Goal: Information Seeking & Learning: Learn about a topic

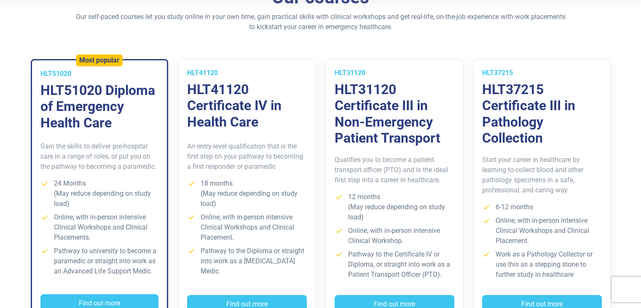
scroll to position [295, 0]
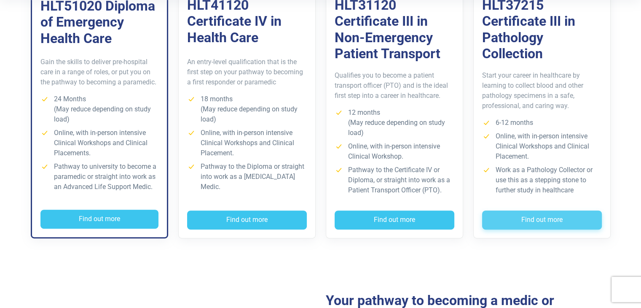
click at [548, 216] on button "Find out more" at bounding box center [542, 219] width 120 height 19
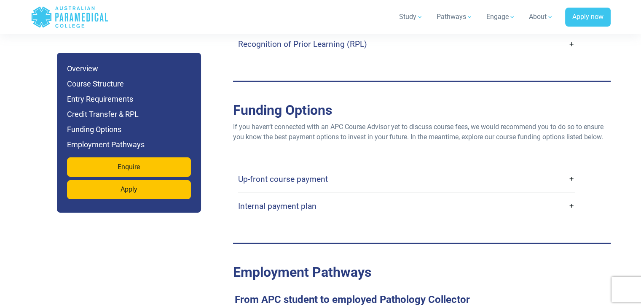
scroll to position [2352, 0]
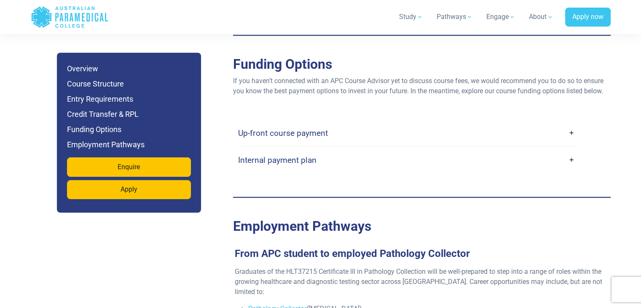
click at [298, 128] on h4 "Up-front course payment" at bounding box center [283, 133] width 90 height 10
click at [570, 123] on link "Up-front course payment" at bounding box center [406, 133] width 337 height 20
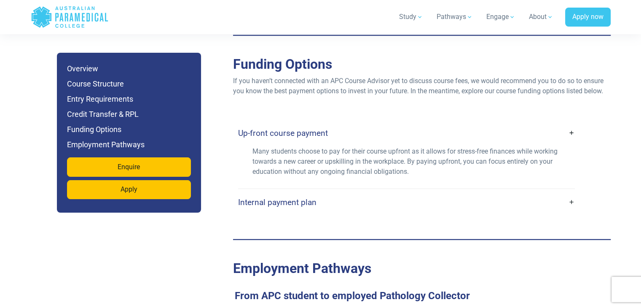
click at [570, 193] on link "Internal payment plan" at bounding box center [406, 202] width 337 height 20
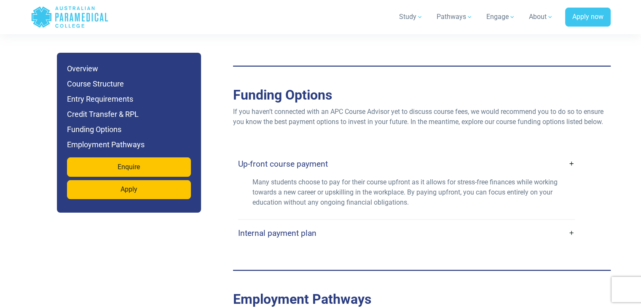
scroll to position [2436, 0]
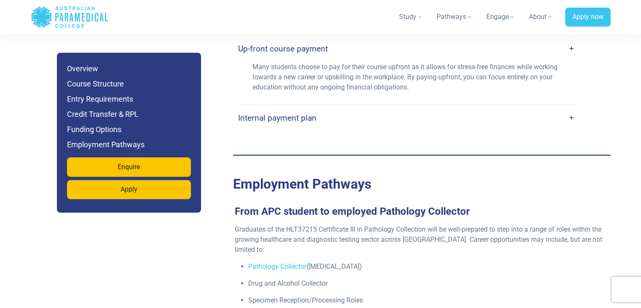
click at [572, 108] on link "Internal payment plan" at bounding box center [406, 118] width 337 height 20
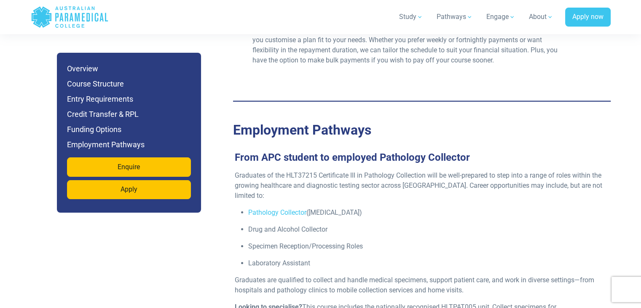
scroll to position [2647, 0]
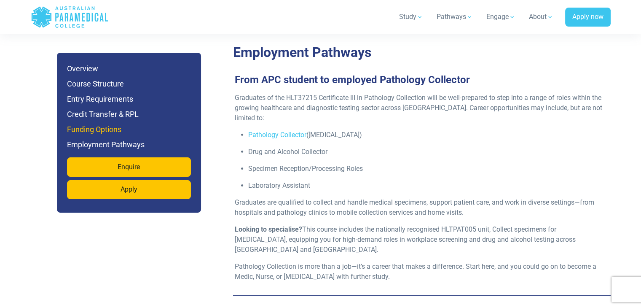
click at [87, 132] on h6 "Funding Options" at bounding box center [129, 130] width 124 height 12
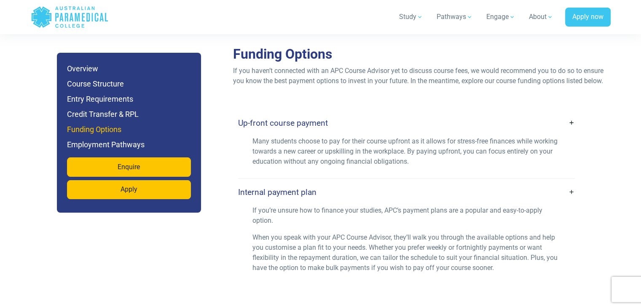
scroll to position [2354, 0]
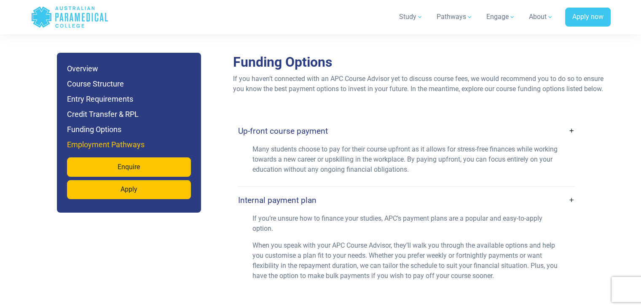
click at [87, 146] on h6 "Employment Pathways" at bounding box center [129, 145] width 124 height 12
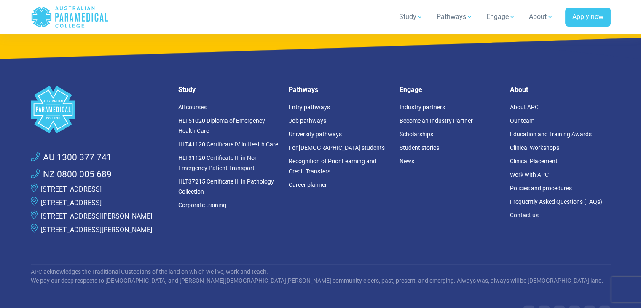
scroll to position [4167, 0]
